Goal: Complete application form: Complete application form

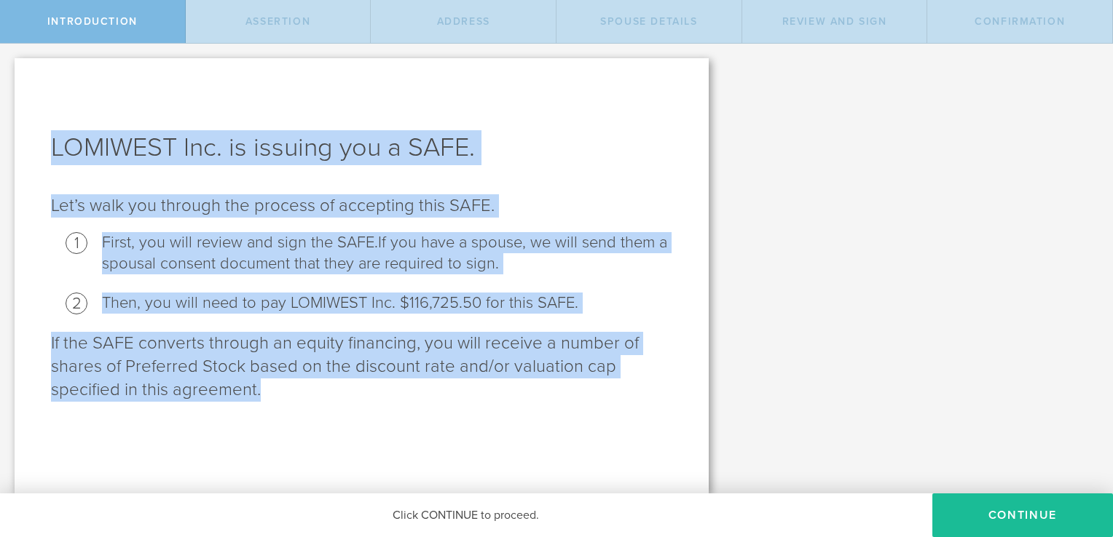
drag, startPoint x: 287, startPoint y: 401, endPoint x: 29, endPoint y: 133, distance: 371.9
click at [29, 133] on div "LOMIWEST Inc. is issuing you a SAFE. Let’s walk you through the process of acce…" at bounding box center [362, 275] width 694 height 435
copy div "LOMIWEST Inc. is issuing you a SAFE. Let’s walk you through the process of acce…"
click at [692, 261] on div "LOMIWEST Inc. is issuing you a SAFE. Let’s walk you through the process of acce…" at bounding box center [362, 275] width 694 height 435
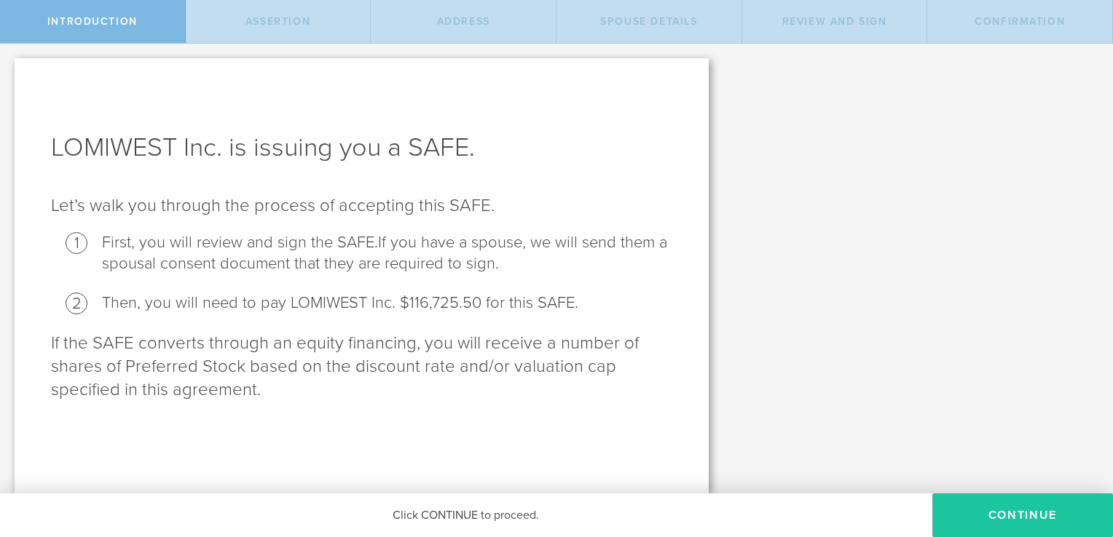
click at [1013, 514] on button "Continue" at bounding box center [1022, 516] width 181 height 44
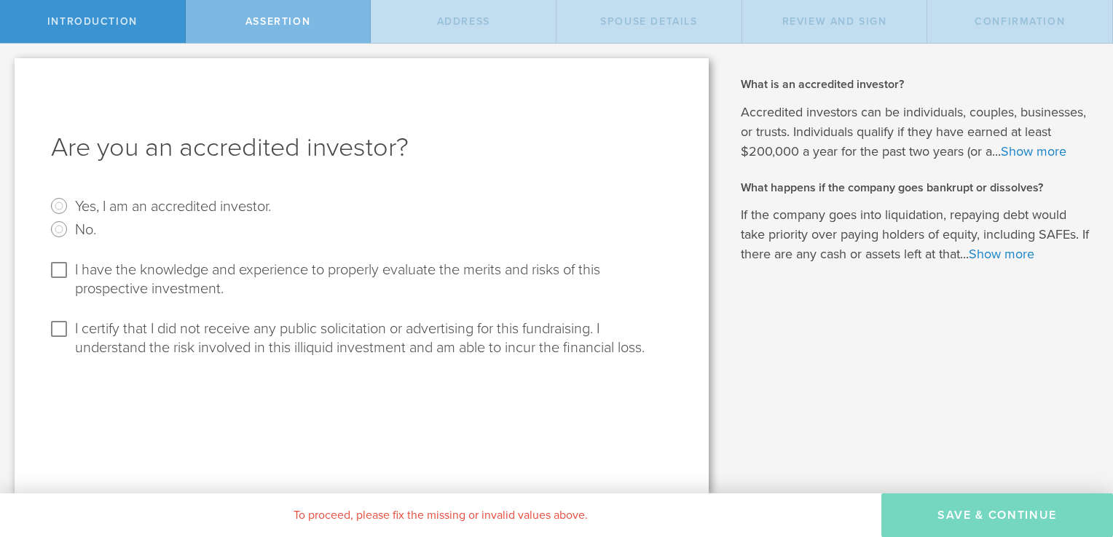
click at [955, 186] on h2 "What happens if the company goes bankrupt or dissolves?" at bounding box center [916, 188] width 350 height 16
click at [58, 275] on input "I have the knowledge and experience to properly evaluate the merits and risks o…" at bounding box center [58, 270] width 23 height 23
click at [64, 259] on input "I have the knowledge and experience to properly evaluate the merits and risks o…" at bounding box center [58, 270] width 23 height 23
checkbox input "true"
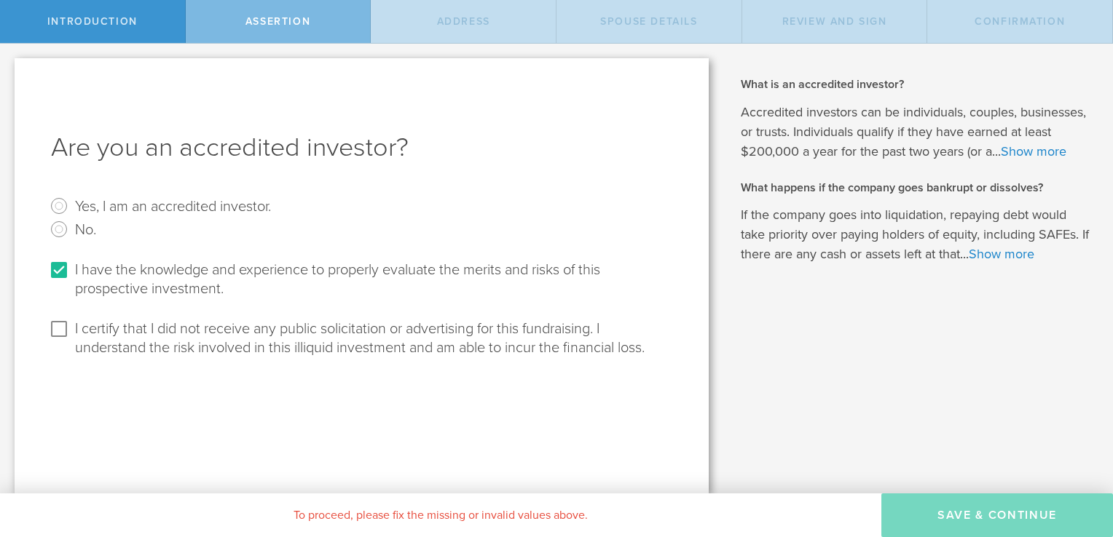
click at [147, 331] on label "I certify that I did not receive any public solicitation or advertising for thi…" at bounding box center [372, 338] width 594 height 40
click at [71, 331] on input "I certify that I did not receive any public solicitation or advertising for thi…" at bounding box center [58, 329] width 23 height 23
click at [65, 322] on input "I certify that I did not receive any public solicitation or advertising for thi…" at bounding box center [58, 329] width 23 height 23
checkbox input "false"
click at [60, 221] on input "No." at bounding box center [58, 229] width 23 height 23
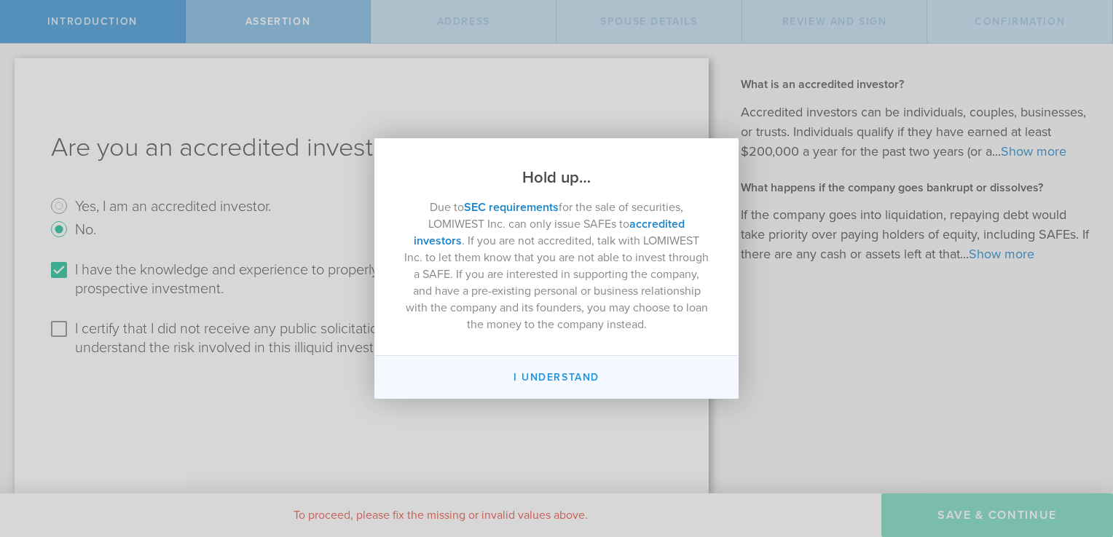
click at [521, 381] on button "I Understand" at bounding box center [556, 377] width 364 height 43
radio input "false"
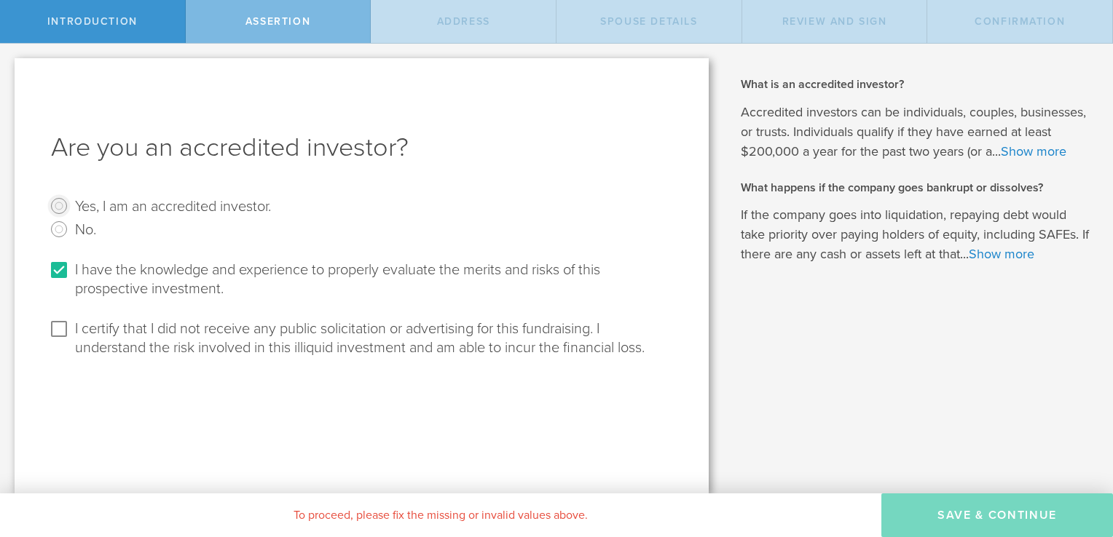
click at [55, 202] on input "Yes, I am an accredited investor." at bounding box center [58, 205] width 23 height 23
radio input "true"
click at [62, 328] on input "I certify that I did not receive any public solicitation or advertising for thi…" at bounding box center [58, 329] width 23 height 23
checkbox input "true"
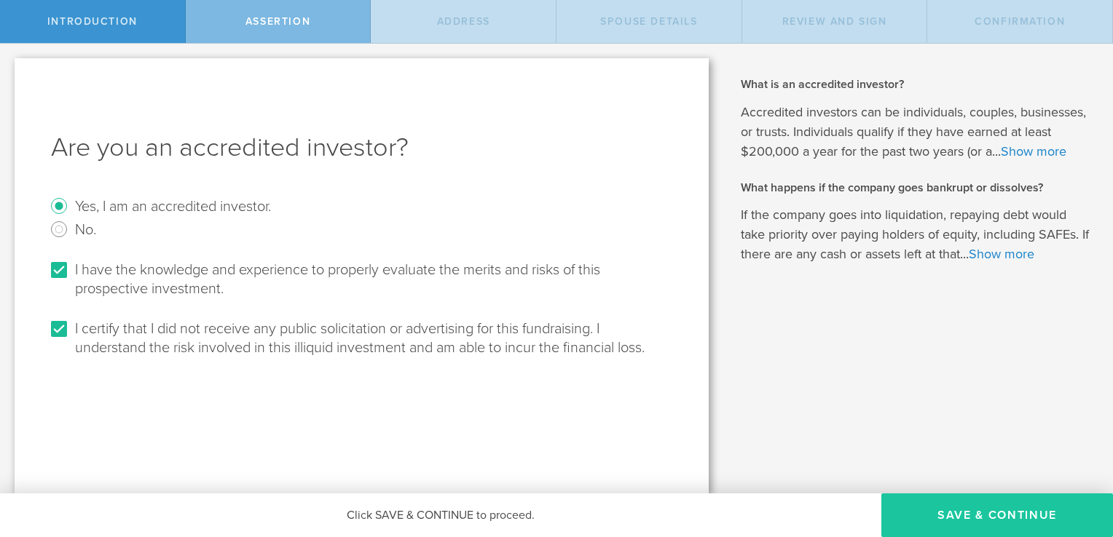
click at [982, 507] on button "Save & Continue" at bounding box center [997, 516] width 232 height 44
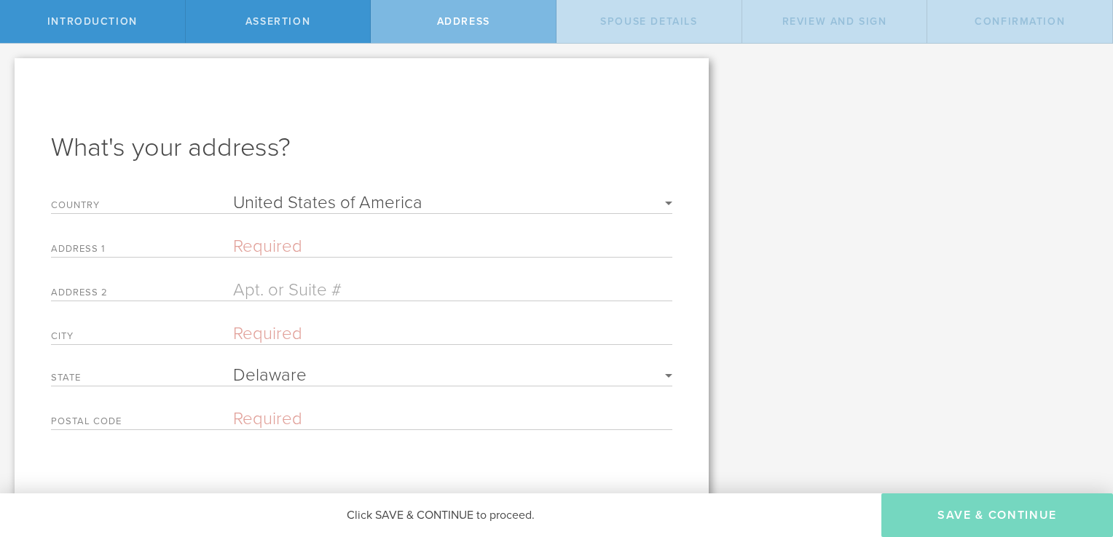
click at [326, 200] on select "Required [GEOGRAPHIC_DATA] [GEOGRAPHIC_DATA] [GEOGRAPHIC_DATA] [GEOGRAPHIC_DATA…" at bounding box center [452, 202] width 439 height 17
select select "string:MAR"
click at [233, 194] on select "Required [GEOGRAPHIC_DATA] [GEOGRAPHIC_DATA] [GEOGRAPHIC_DATA] [GEOGRAPHIC_DATA…" at bounding box center [452, 202] width 439 height 17
click at [262, 249] on input "text" at bounding box center [452, 246] width 439 height 21
type input "[STREET_ADDRESS]"
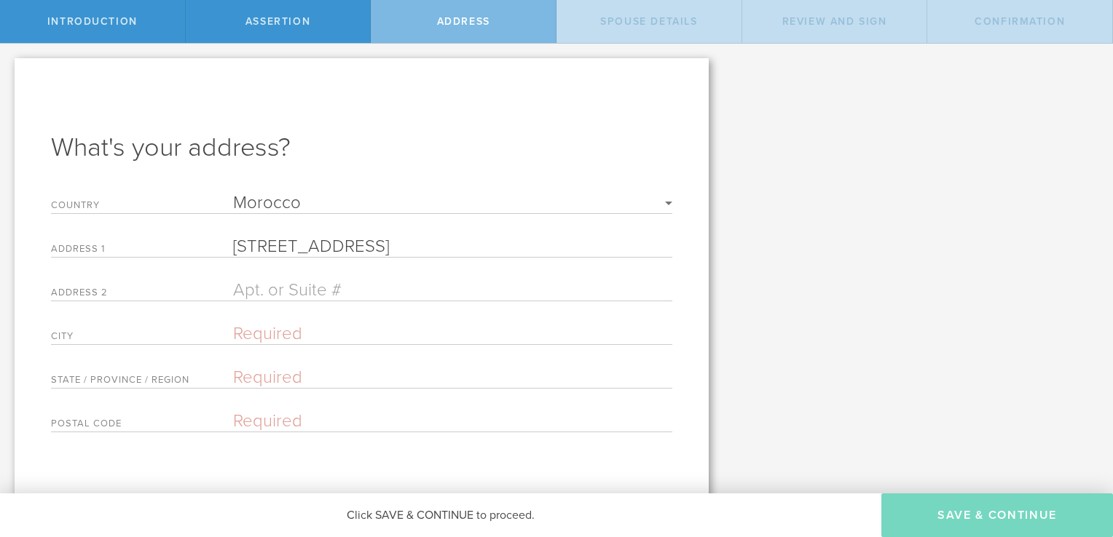
type input "[GEOGRAPHIC_DATA]"
type input "34070"
click at [304, 244] on input "[STREET_ADDRESS]" at bounding box center [452, 246] width 439 height 21
click at [297, 250] on input "text" at bounding box center [452, 246] width 439 height 21
click at [257, 234] on form "Country Required [GEOGRAPHIC_DATA] [GEOGRAPHIC_DATA] [GEOGRAPHIC_DATA] [GEOGRAP…" at bounding box center [361, 313] width 621 height 238
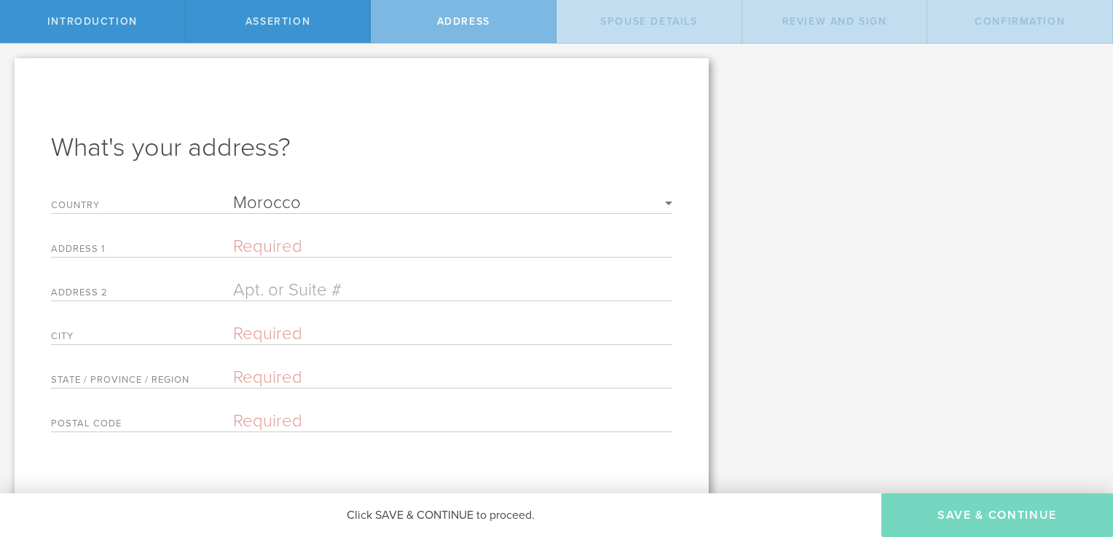
scroll to position [16, 0]
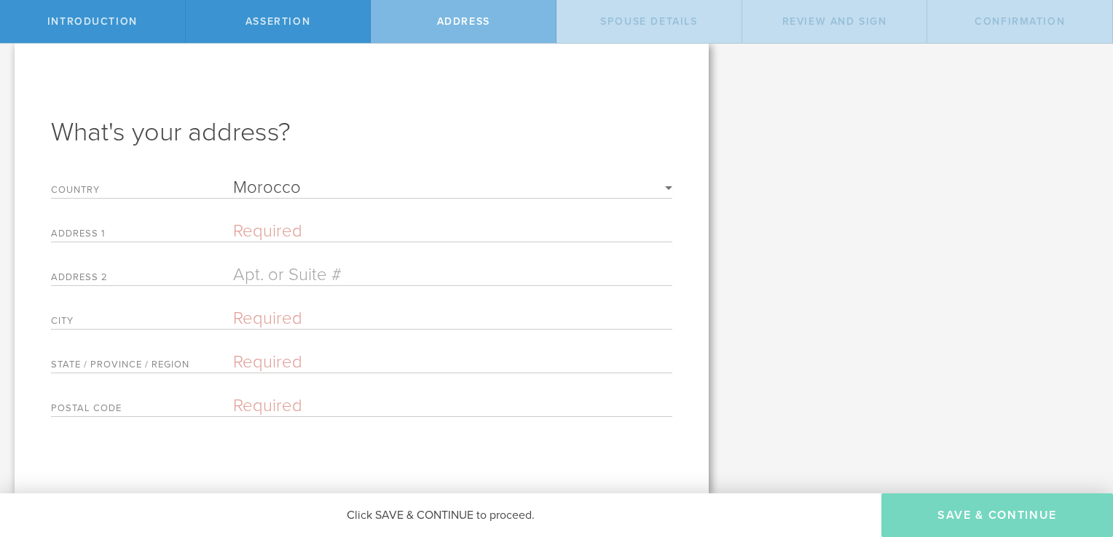
click at [257, 234] on input "text" at bounding box center [452, 231] width 439 height 21
type input "rue [PERSON_NAME]"
click at [290, 321] on input "text" at bounding box center [452, 318] width 439 height 21
type input "[GEOGRAPHIC_DATA]"
drag, startPoint x: 264, startPoint y: 293, endPoint x: 239, endPoint y: -54, distance: 347.6
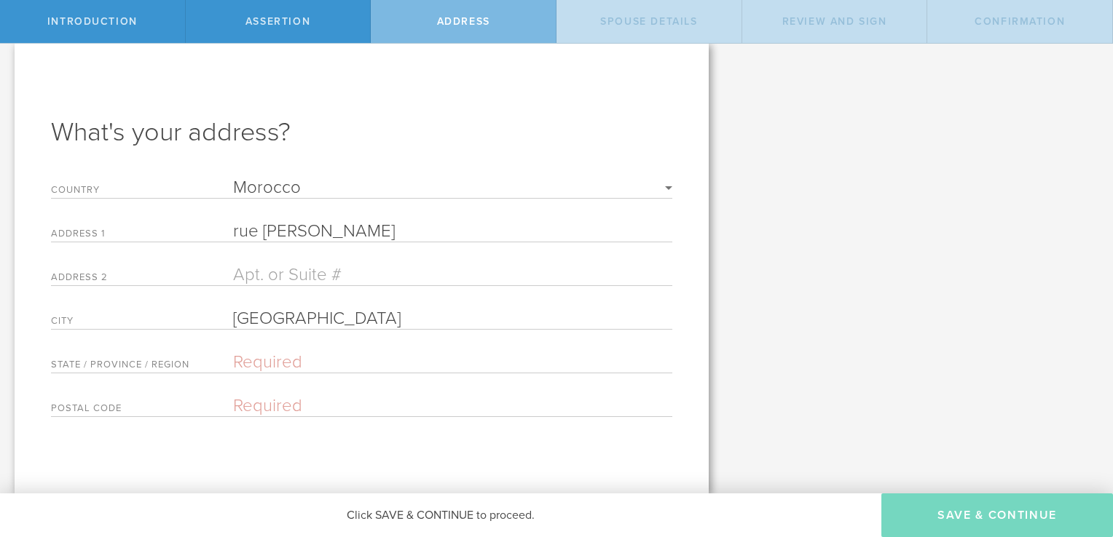
click at [239, 0] on html "Introduction assertion Address Spouse Details Review and Sign Confirmation LOMI…" at bounding box center [556, 268] width 1113 height 537
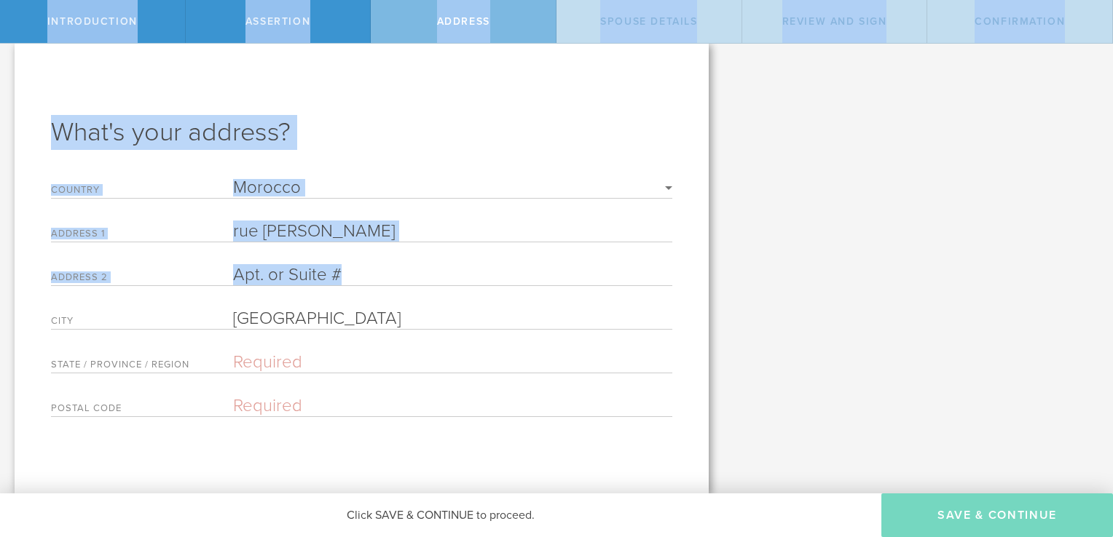
scroll to position [0, 0]
